Goal: Information Seeking & Learning: Compare options

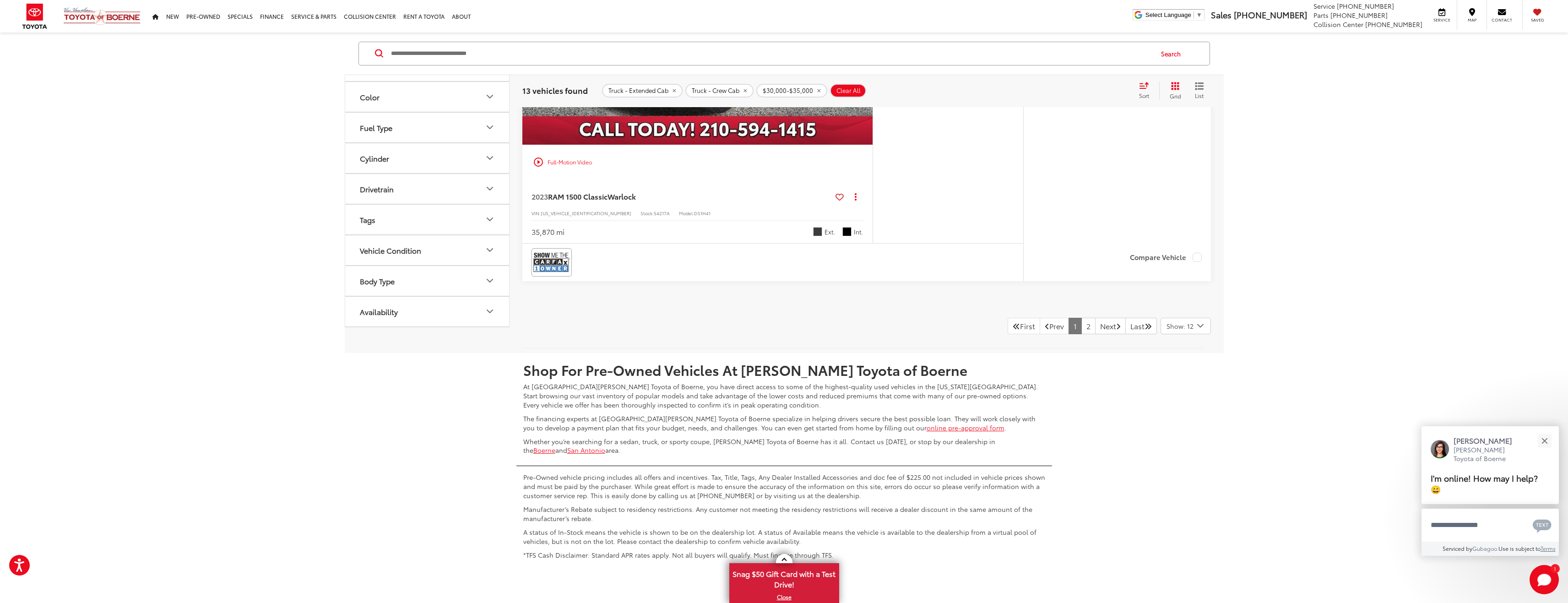
scroll to position [4818, 0]
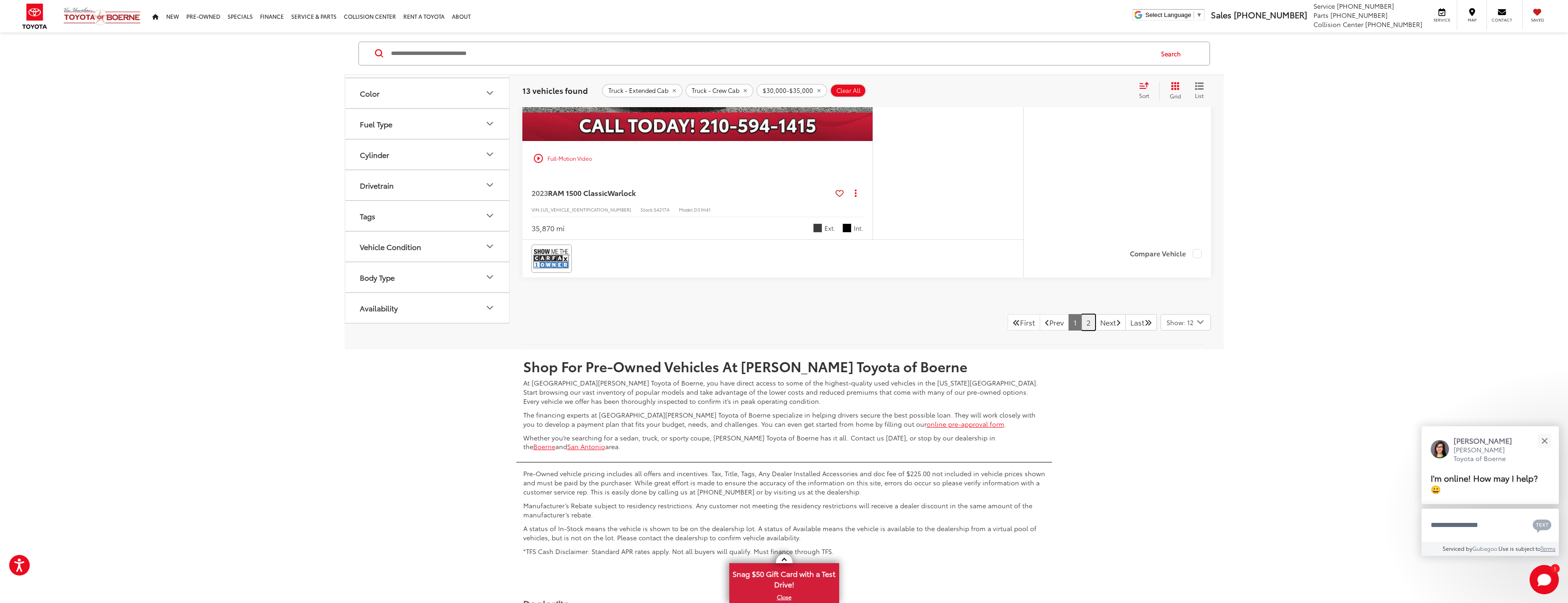
click at [1081, 325] on link "2" at bounding box center [1088, 322] width 14 height 16
